Goal: Find specific page/section: Find specific page/section

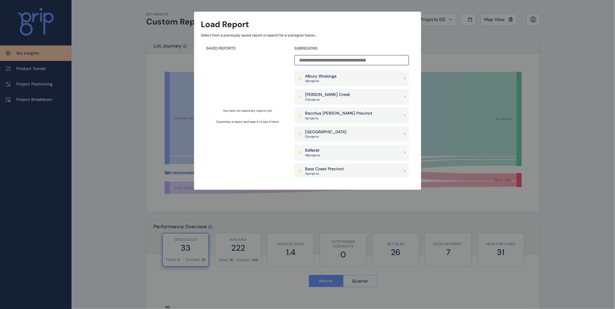
click at [367, 84] on div "Albury Wodonga 14 project s" at bounding box center [352, 79] width 114 height 16
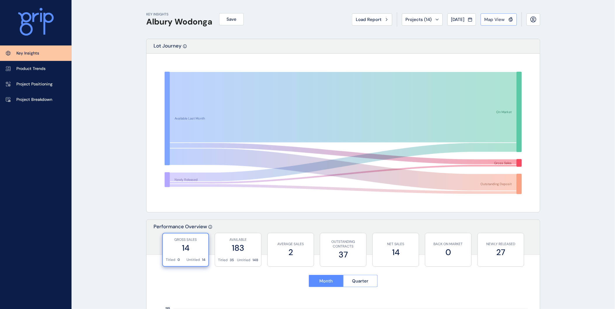
click at [505, 15] on button "Map View" at bounding box center [499, 19] width 36 height 12
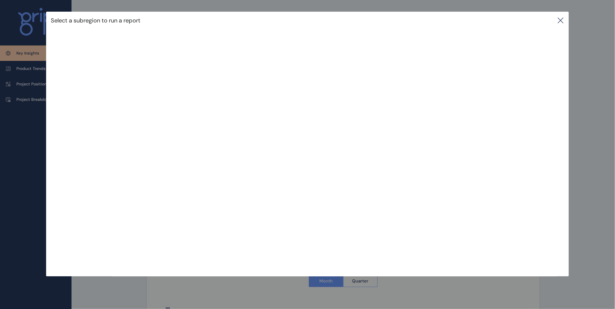
click at [564, 20] on icon at bounding box center [560, 20] width 7 height 7
